Goal: Navigation & Orientation: Understand site structure

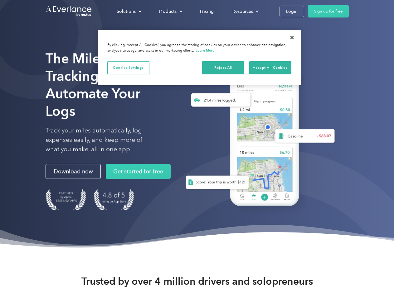
click at [129, 11] on div "Solutions" at bounding box center [126, 11] width 19 height 8
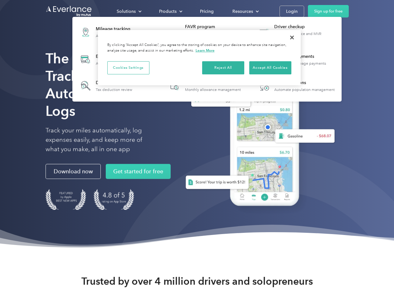
click at [170, 11] on div "Products" at bounding box center [167, 11] width 17 height 8
click at [245, 11] on div "Resources" at bounding box center [243, 11] width 21 height 8
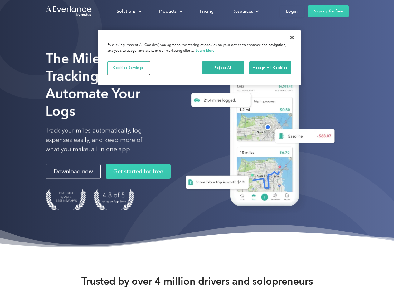
click at [128, 67] on button "Cookies Settings" at bounding box center [128, 67] width 42 height 13
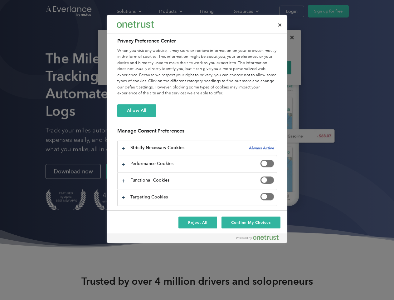
click at [224, 67] on div "When you visit any website, it may store or retrieve information on your browse…" at bounding box center [197, 72] width 160 height 49
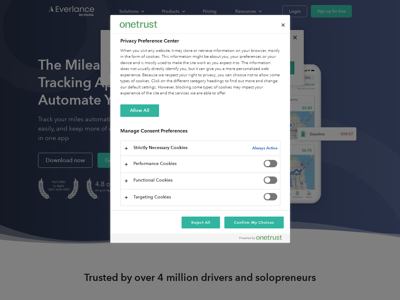
click at [270, 67] on div "When you visit any website, it may store or retrieve information on your browse…" at bounding box center [200, 72] width 160 height 49
click at [292, 37] on div at bounding box center [200, 150] width 400 height 300
